Goal: Task Accomplishment & Management: Manage account settings

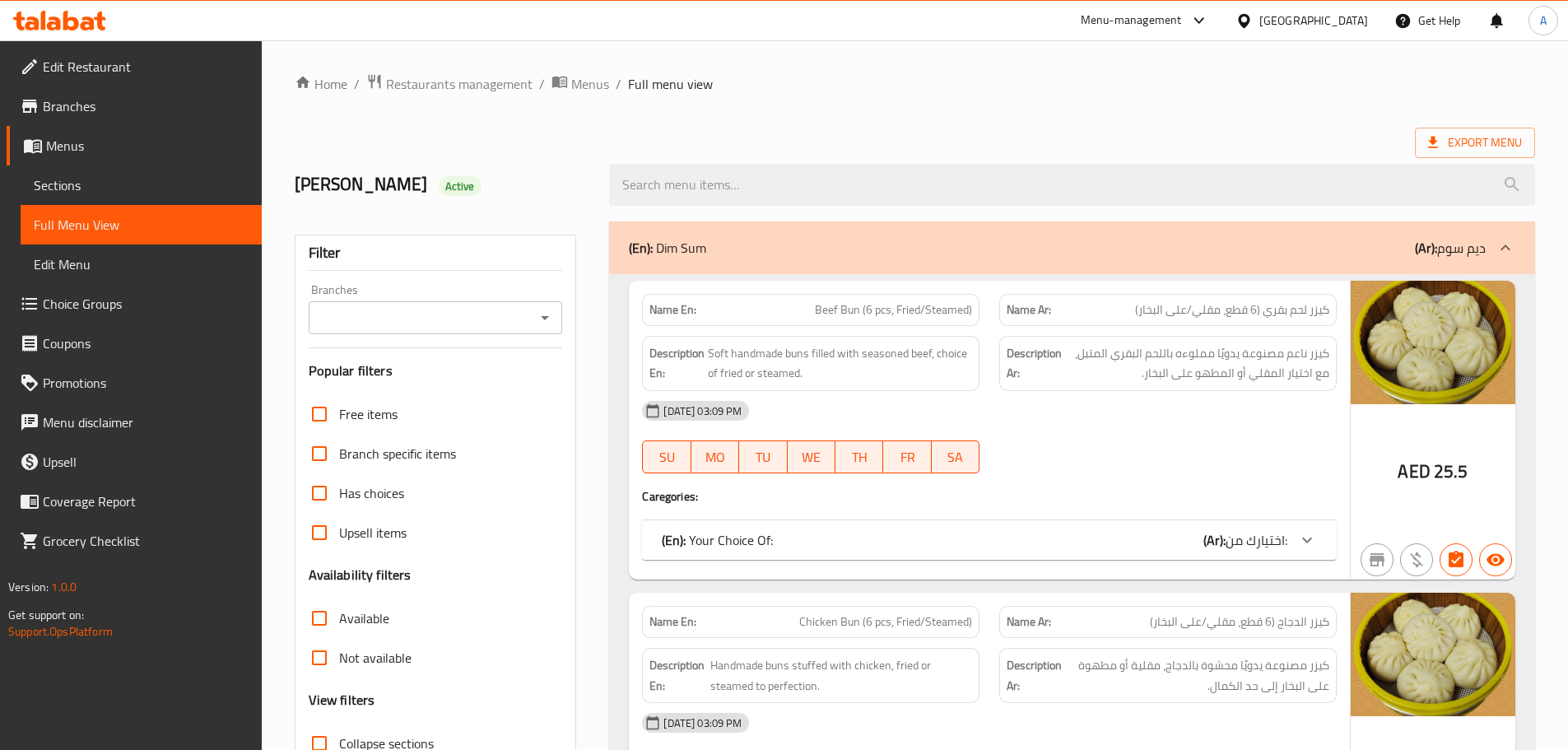
click at [1323, 18] on div "United Arab Emirates" at bounding box center [1313, 21] width 109 height 18
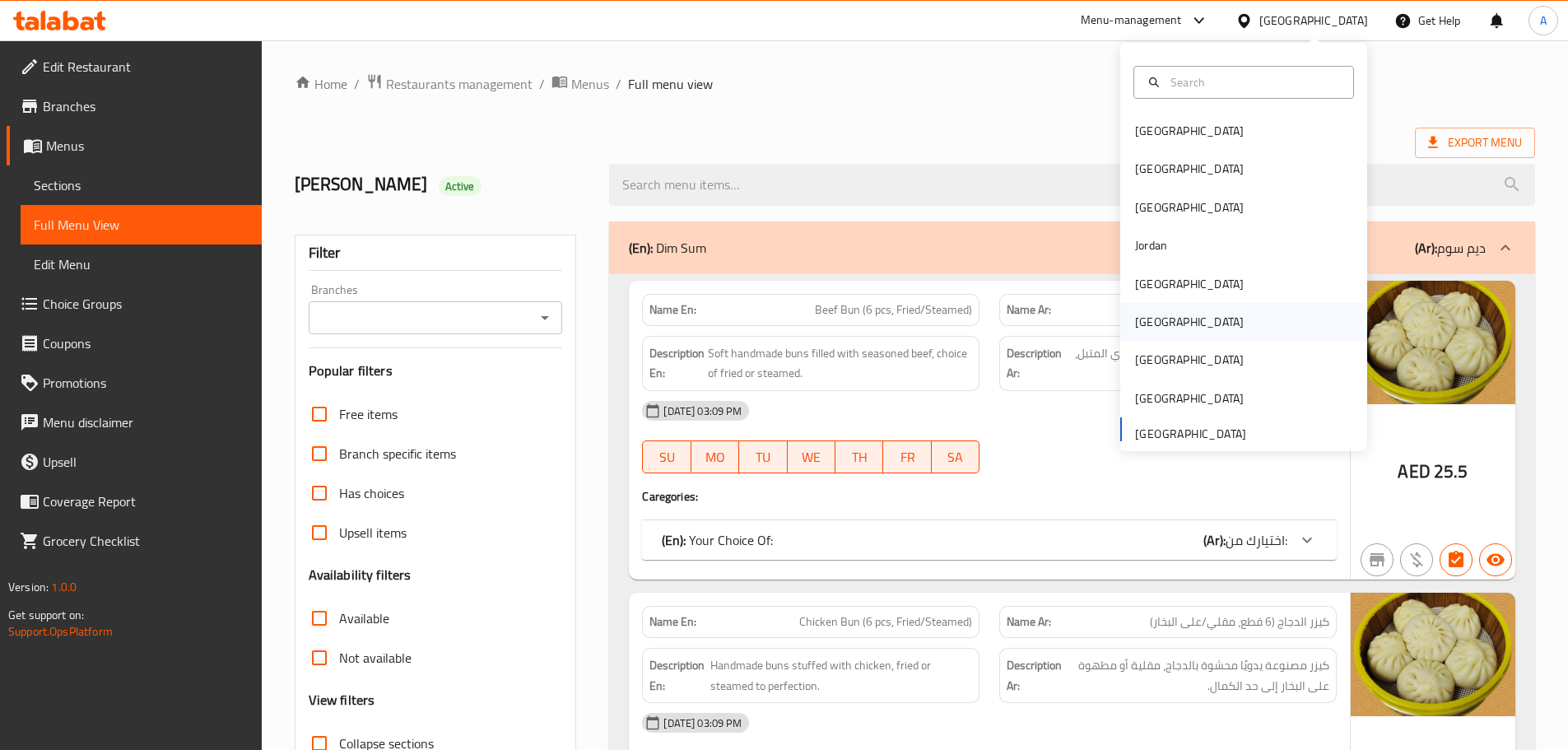
click at [1162, 330] on div "[GEOGRAPHIC_DATA]" at bounding box center [1189, 321] width 135 height 38
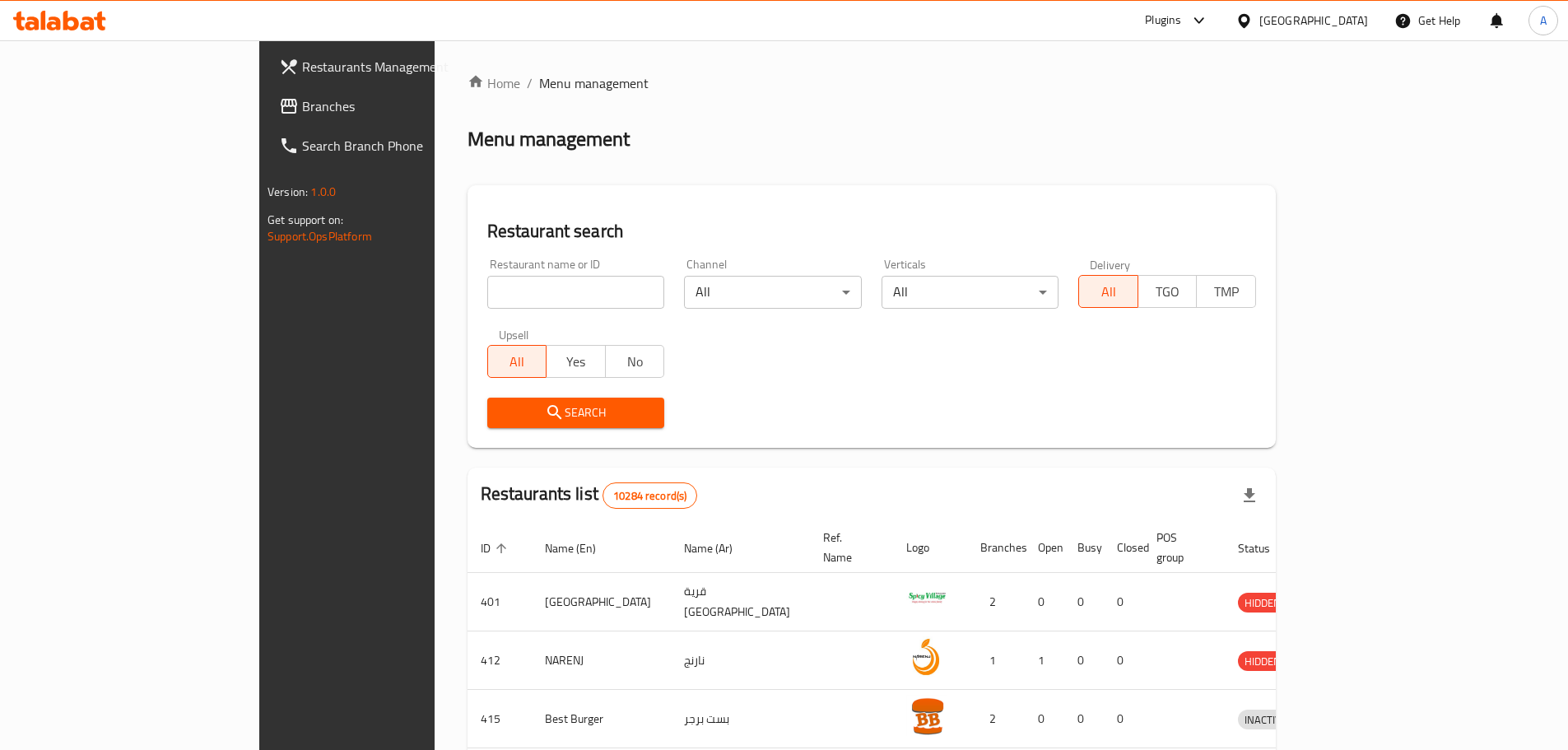
drag, startPoint x: 81, startPoint y: 110, endPoint x: 112, endPoint y: 124, distance: 34.0
click at [302, 110] on span "Branches" at bounding box center [405, 106] width 206 height 20
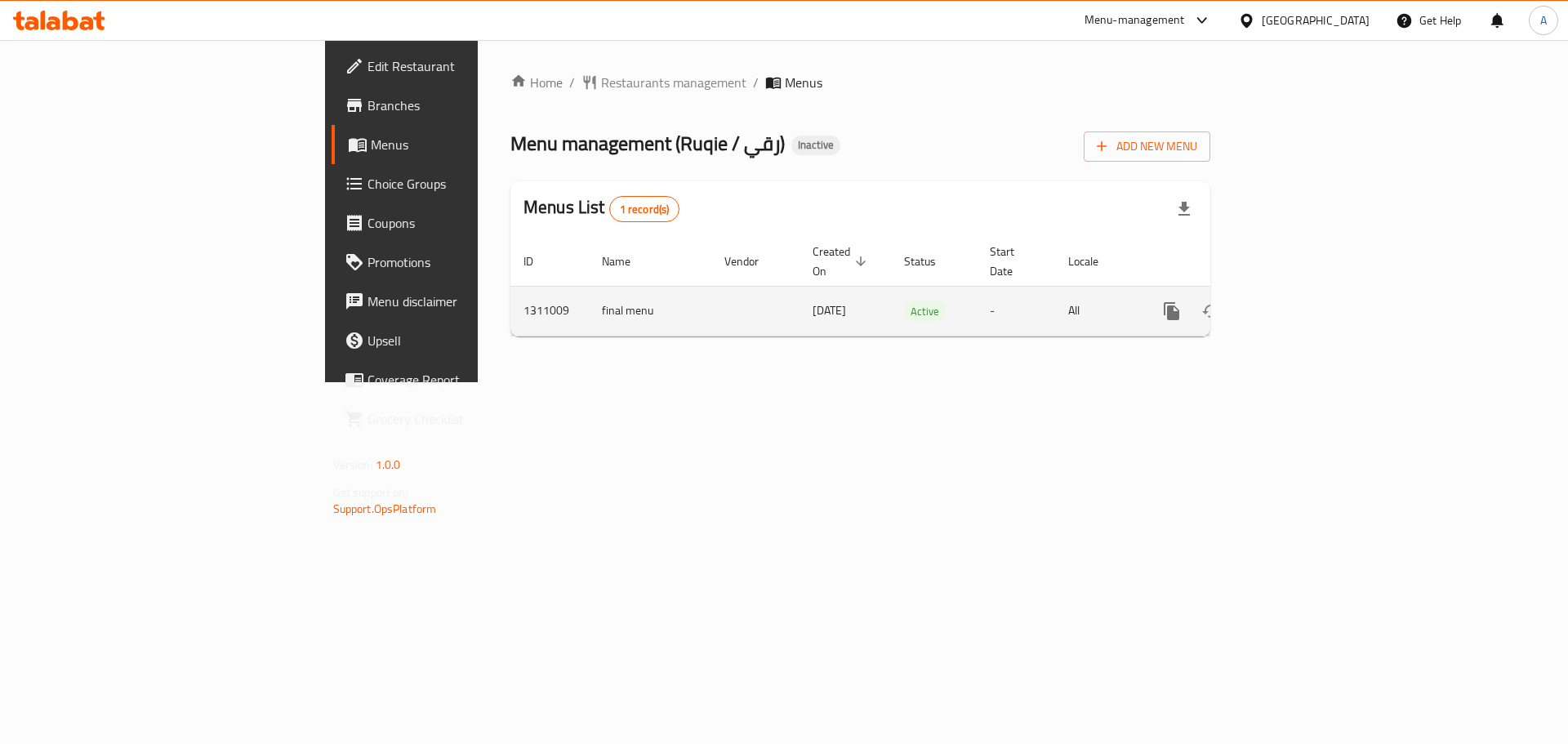
click at [1299, 302] on icon "enhanced table" at bounding box center [1290, 312] width 20 height 20
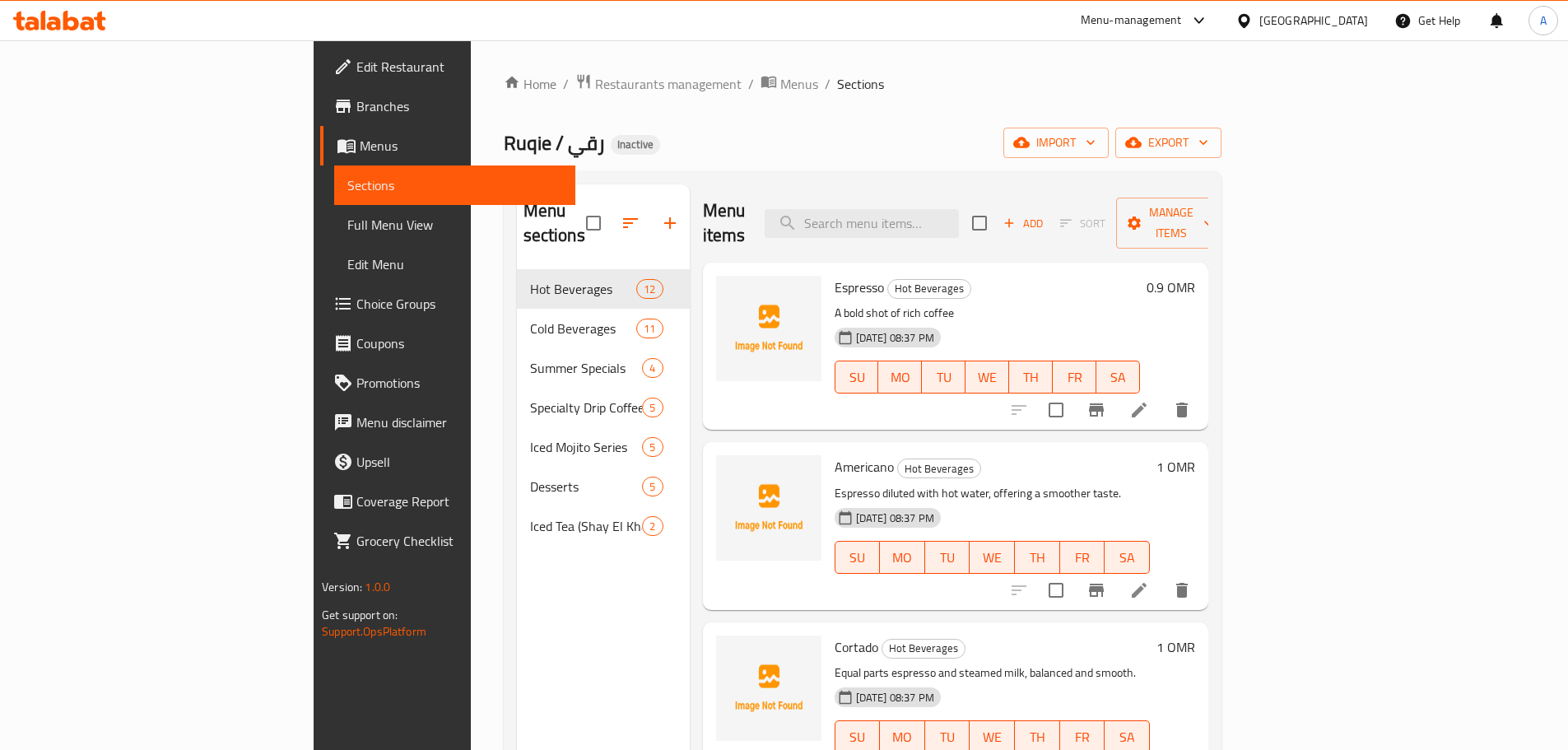
click at [334, 213] on link "Full Menu View" at bounding box center [454, 224] width 241 height 39
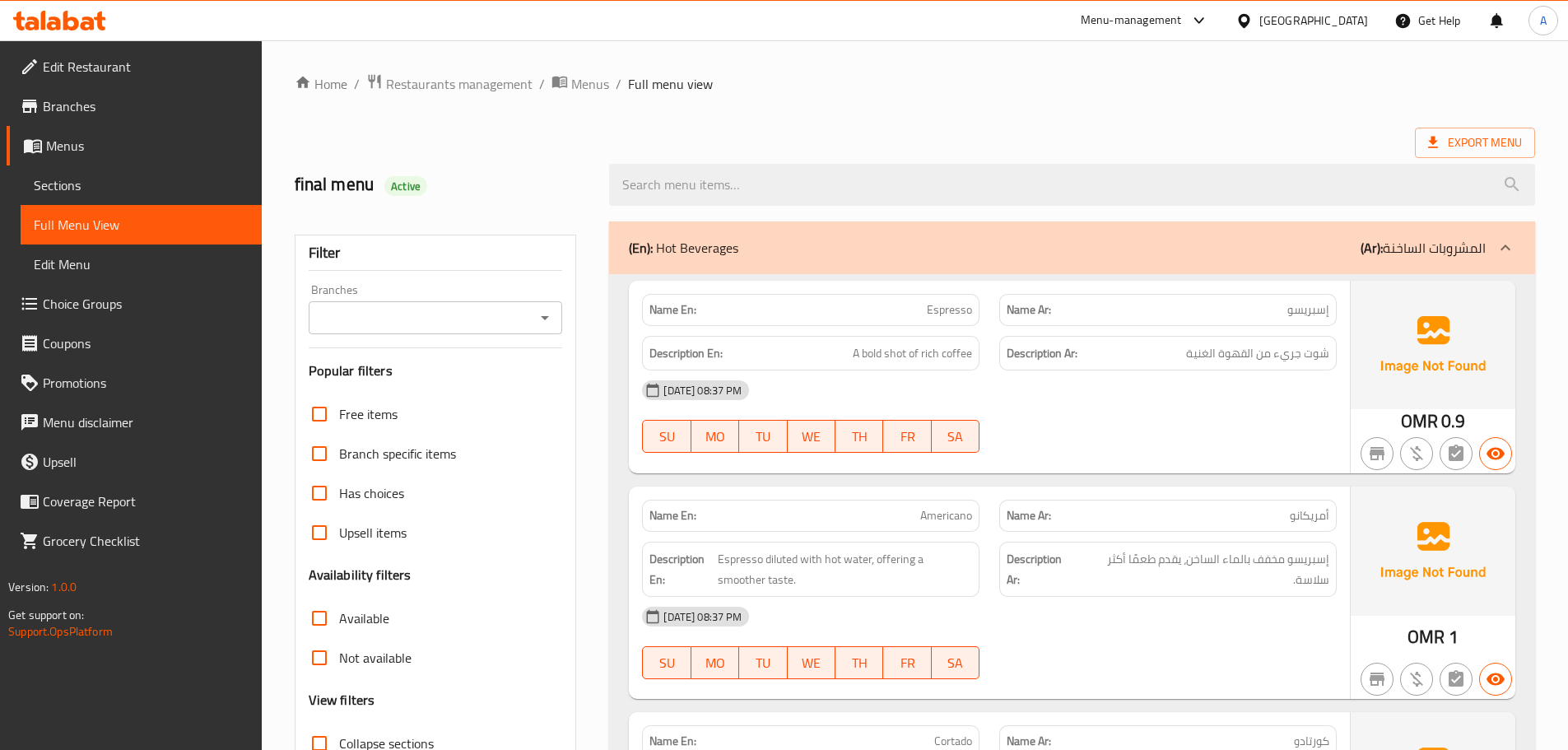
scroll to position [330, 0]
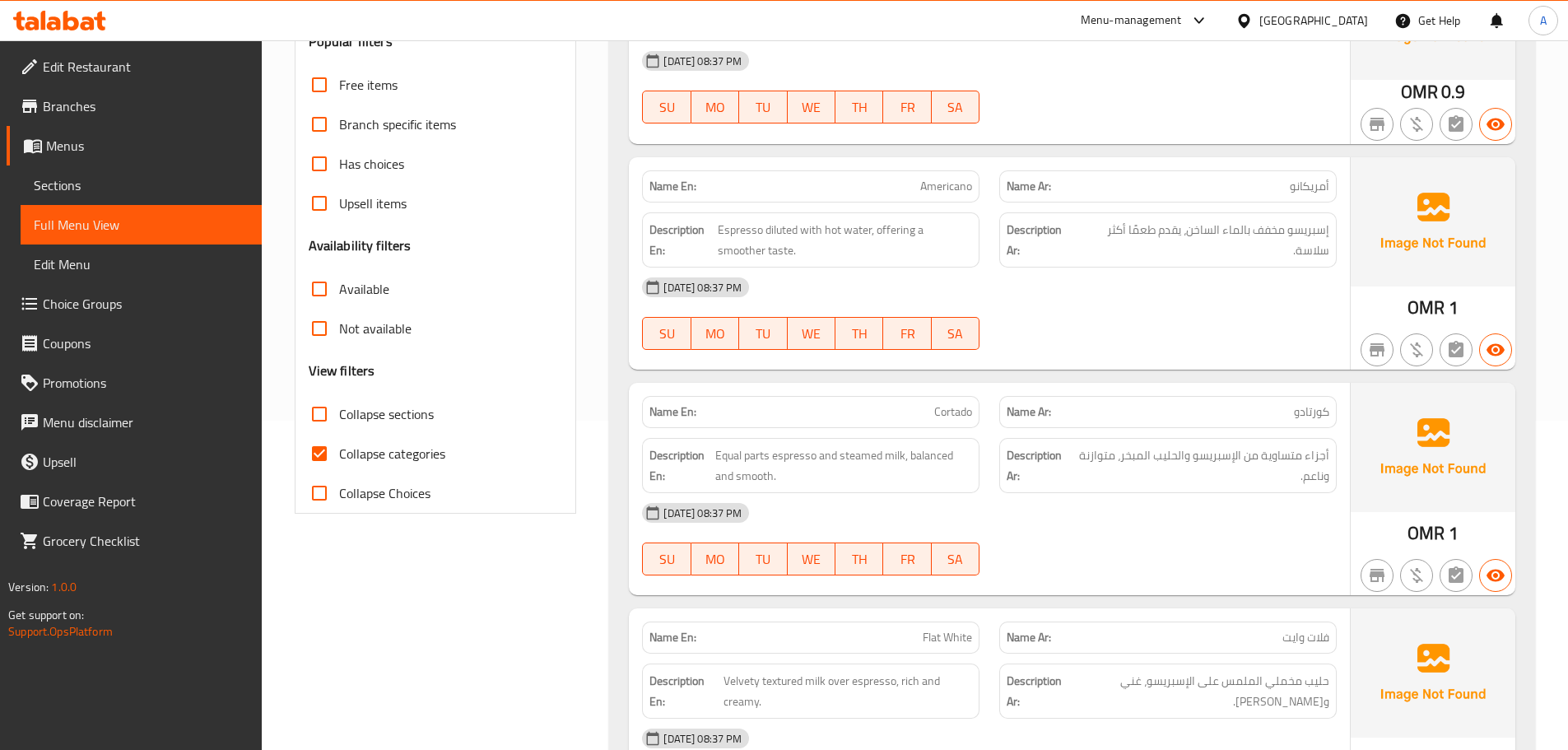
click at [379, 448] on span "Collapse categories" at bounding box center [392, 454] width 106 height 20
click at [339, 448] on input "Collapse categories" at bounding box center [319, 453] width 39 height 39
checkbox input "false"
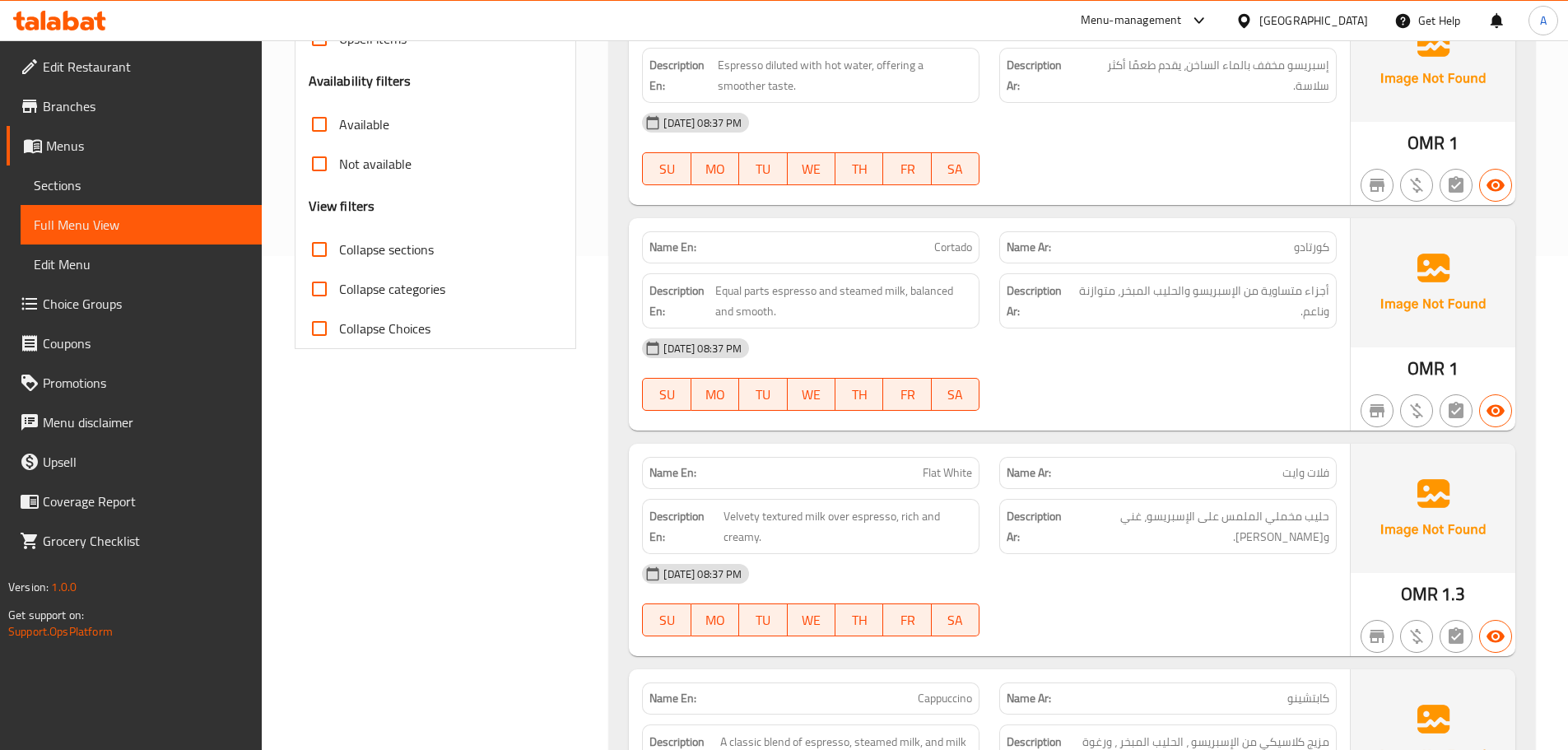
scroll to position [576, 0]
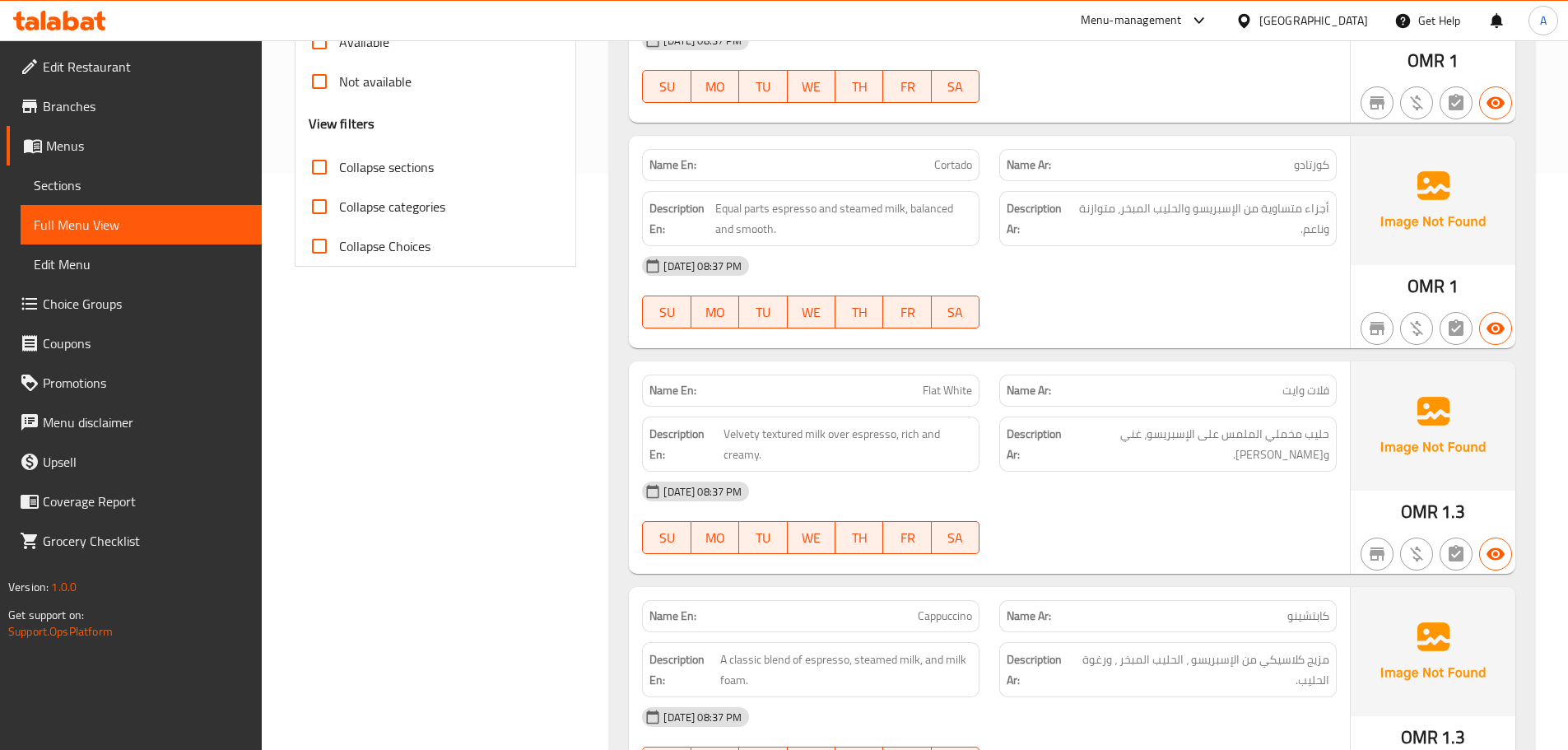
click at [1101, 455] on span "حليب مخملي الملمس على الإسبريسو، غني و[PERSON_NAME]." at bounding box center [1200, 444] width 259 height 40
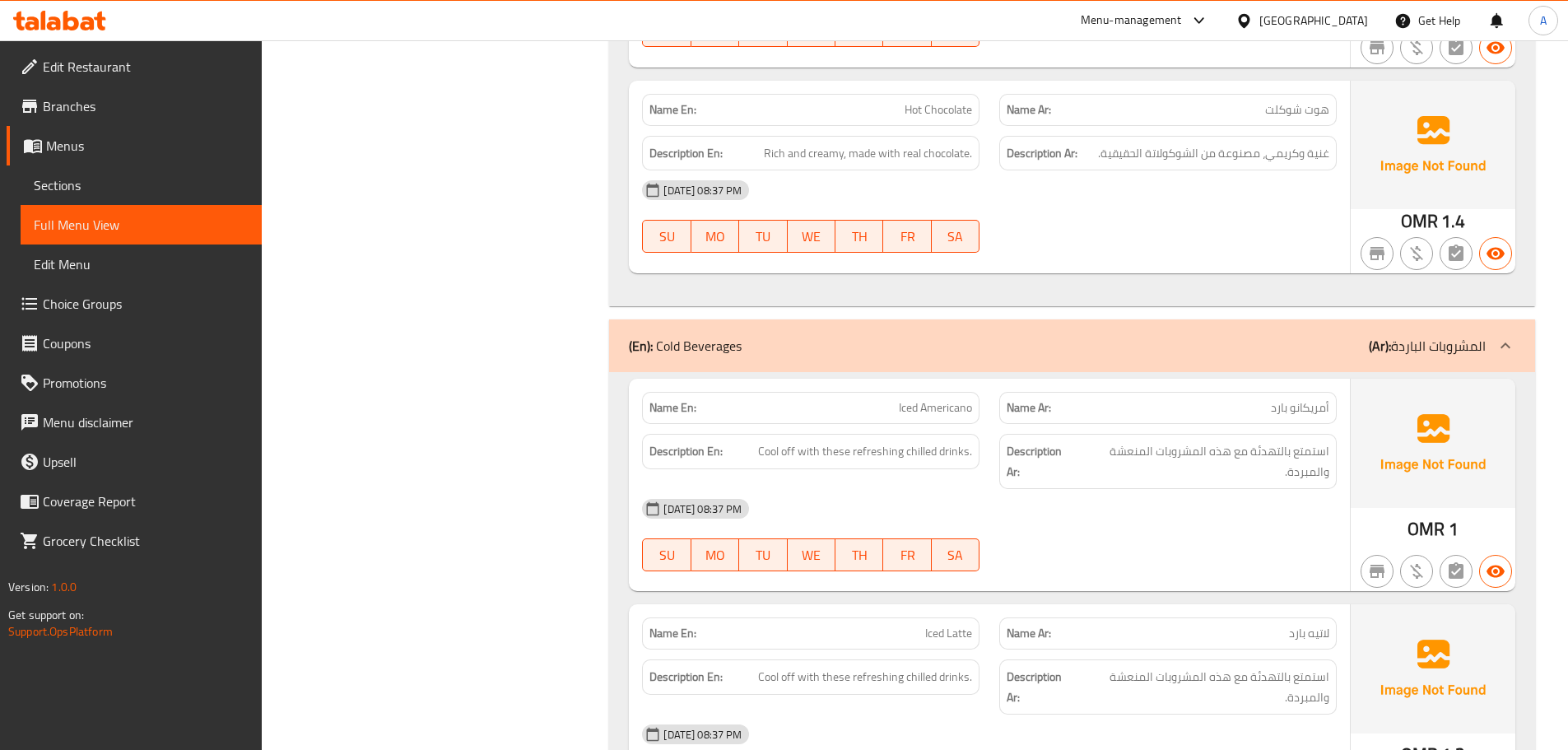
scroll to position [0, 0]
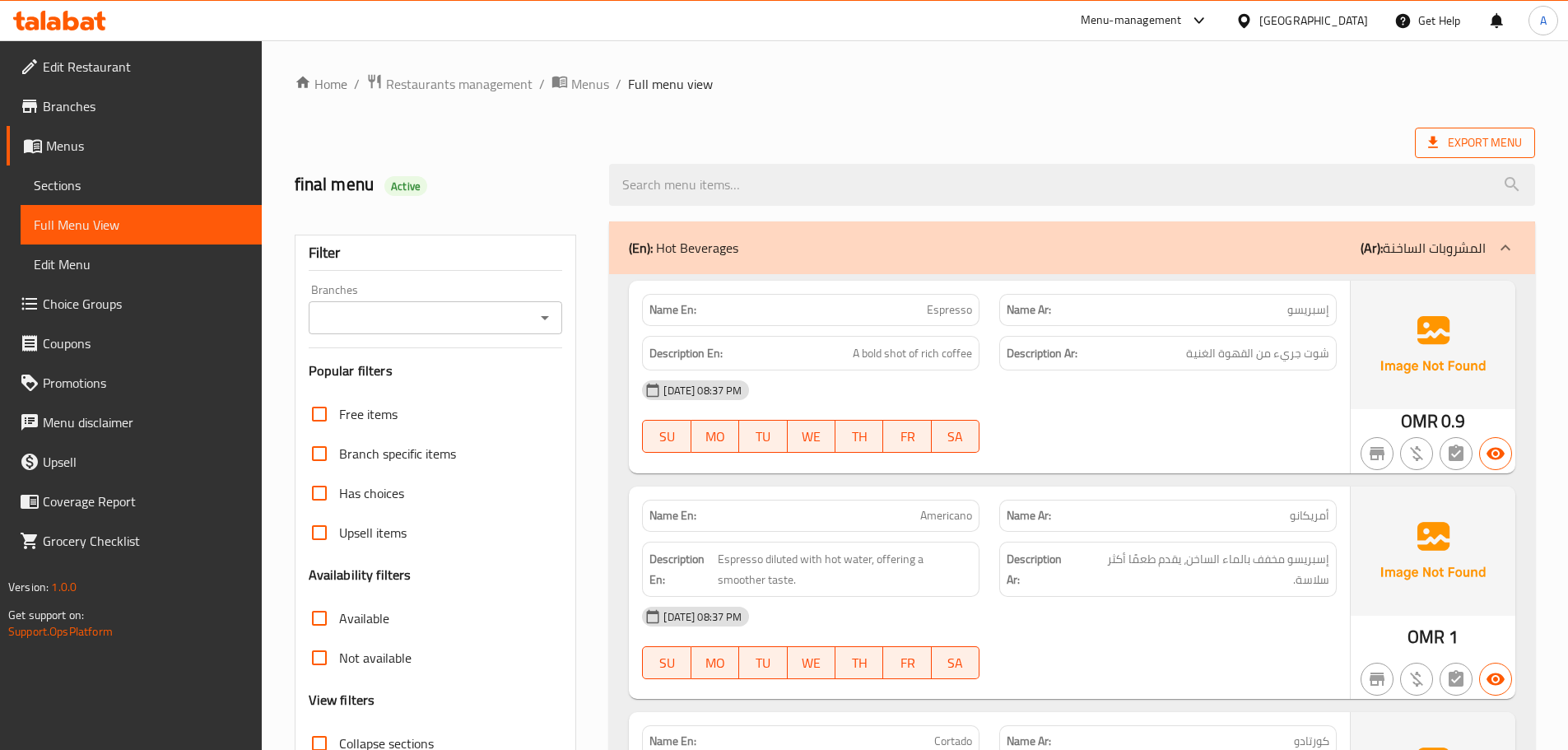
click at [1443, 145] on span "Export Menu" at bounding box center [1475, 143] width 93 height 20
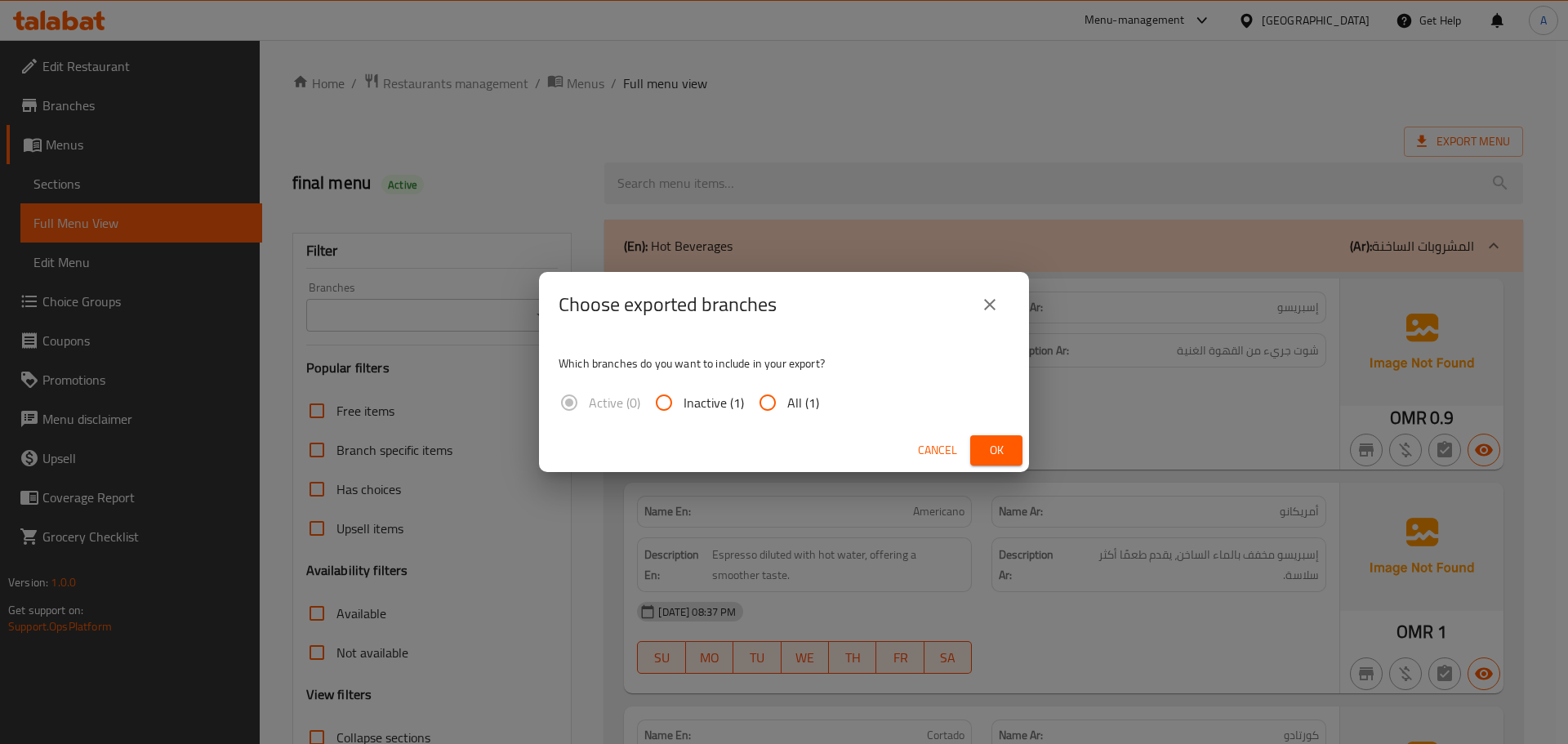
click at [789, 404] on span "All (1)" at bounding box center [803, 402] width 32 height 20
click at [788, 404] on input "All (1)" at bounding box center [767, 402] width 39 height 39
radio input "true"
click at [1000, 449] on span "Ok" at bounding box center [996, 451] width 26 height 20
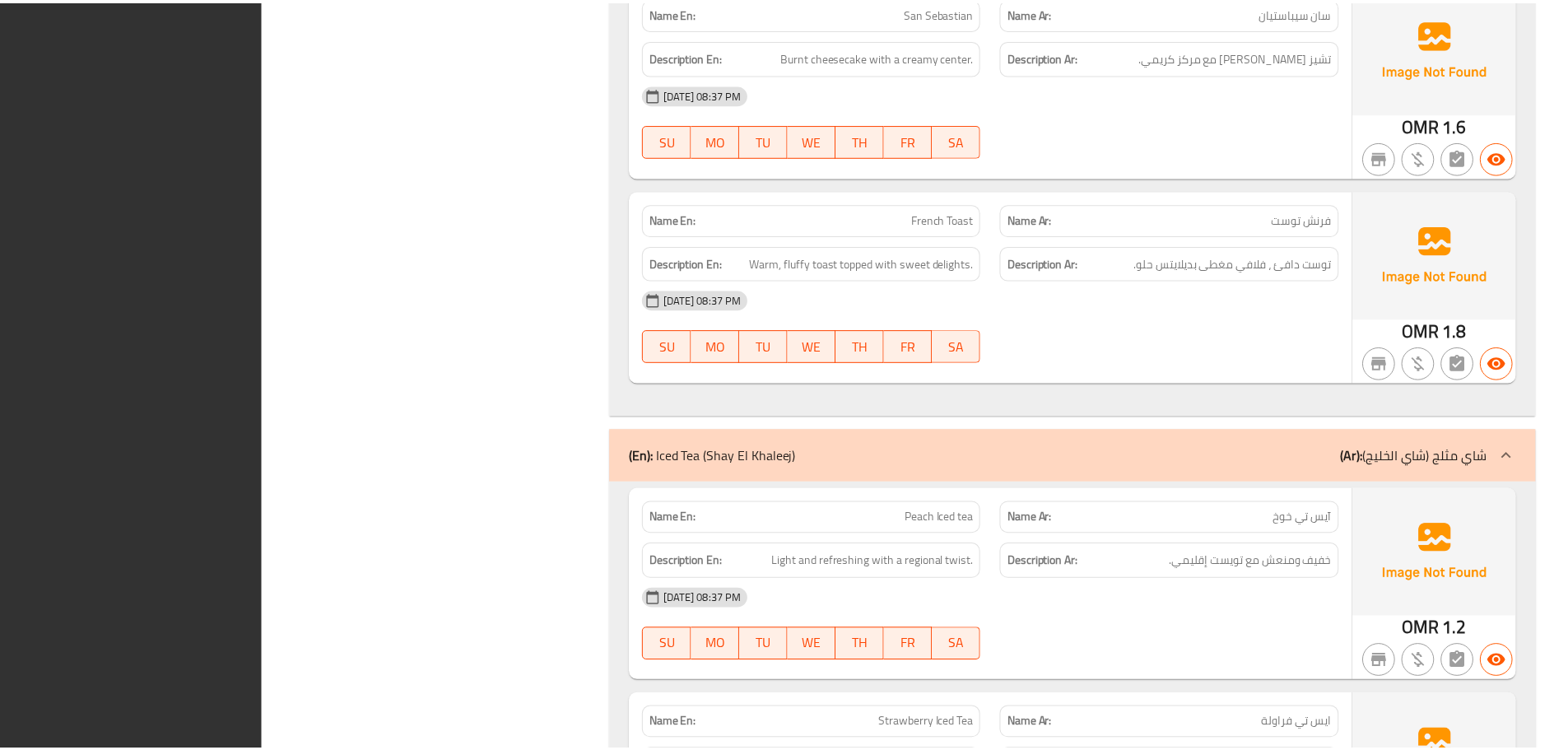
scroll to position [9535, 0]
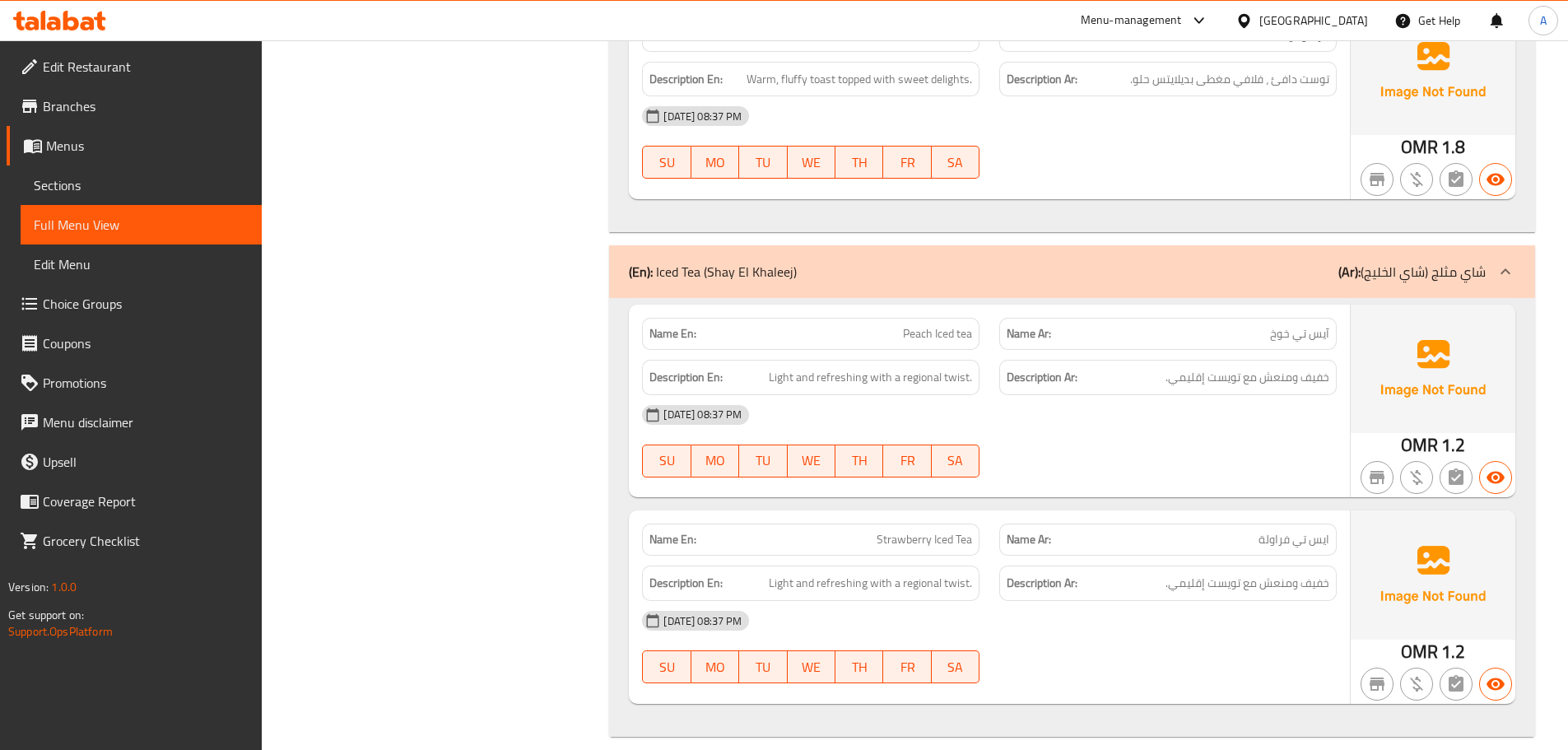
click at [122, 75] on span "Edit Restaurant" at bounding box center [146, 67] width 206 height 20
